Goal: Check status: Check status

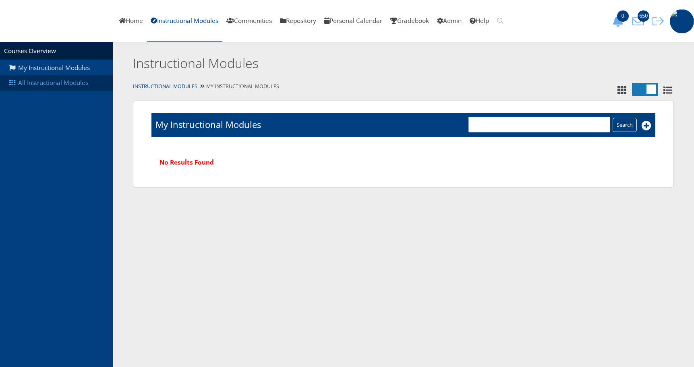
click at [71, 84] on link "All Instructional Modules" at bounding box center [56, 82] width 113 height 15
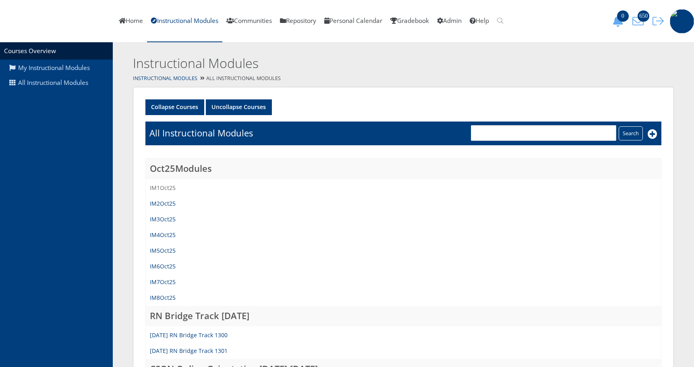
click at [161, 185] on link "IM1Oct25" at bounding box center [163, 188] width 26 height 8
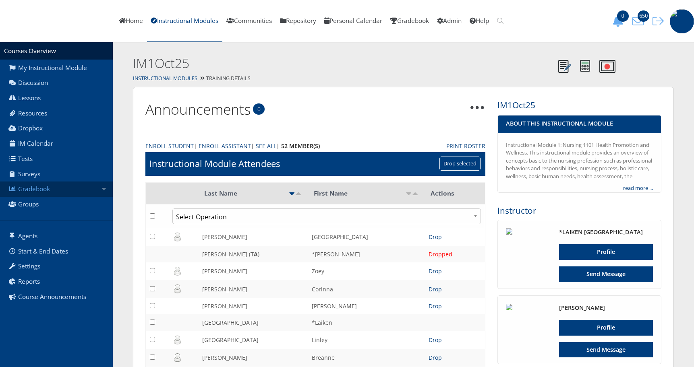
click at [34, 187] on link "Gradebook" at bounding box center [56, 189] width 113 height 15
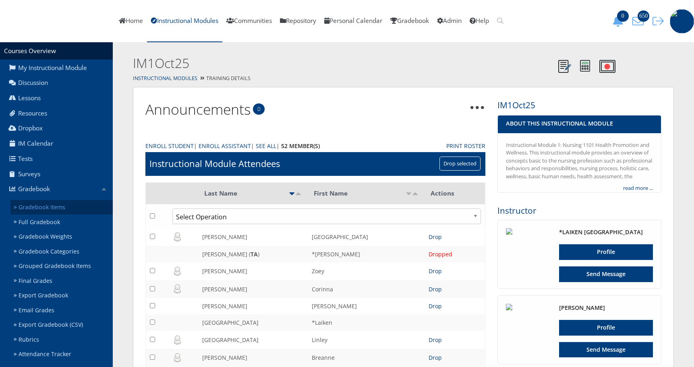
click at [52, 207] on link "Gradebook Items" at bounding box center [61, 207] width 102 height 15
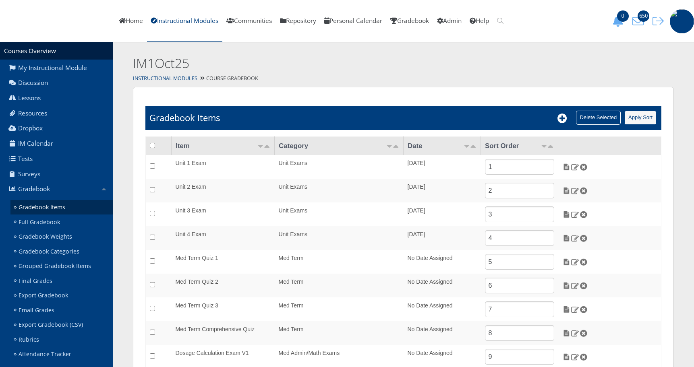
click at [639, 116] on input "Apply Sort" at bounding box center [640, 118] width 32 height 14
click at [35, 224] on link "Full Gradebook" at bounding box center [61, 222] width 102 height 15
